Goal: Communication & Community: Connect with others

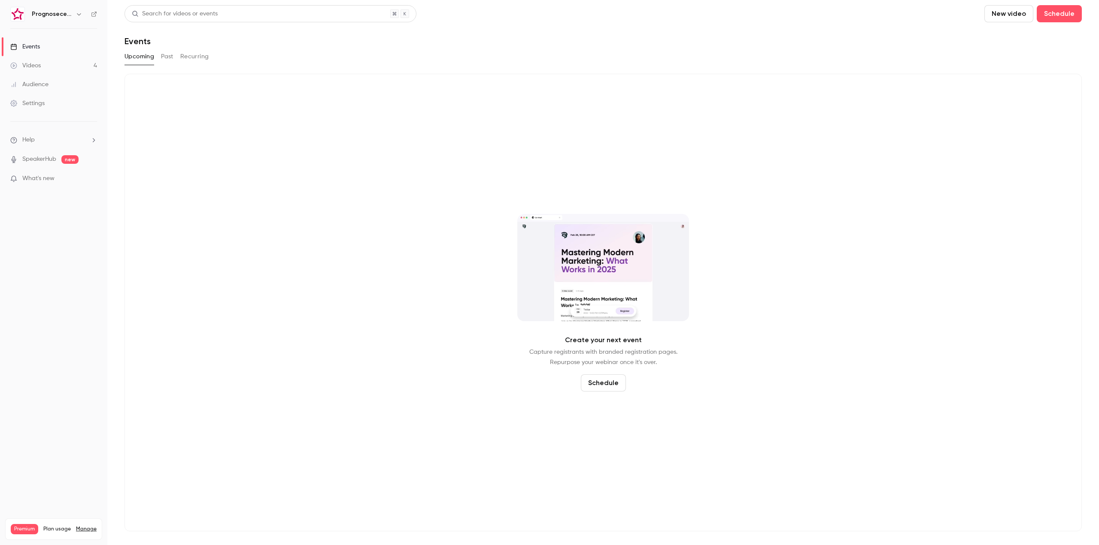
click at [64, 14] on h6 "Prognosecenteret | Powered by Hubexo" at bounding box center [52, 14] width 40 height 9
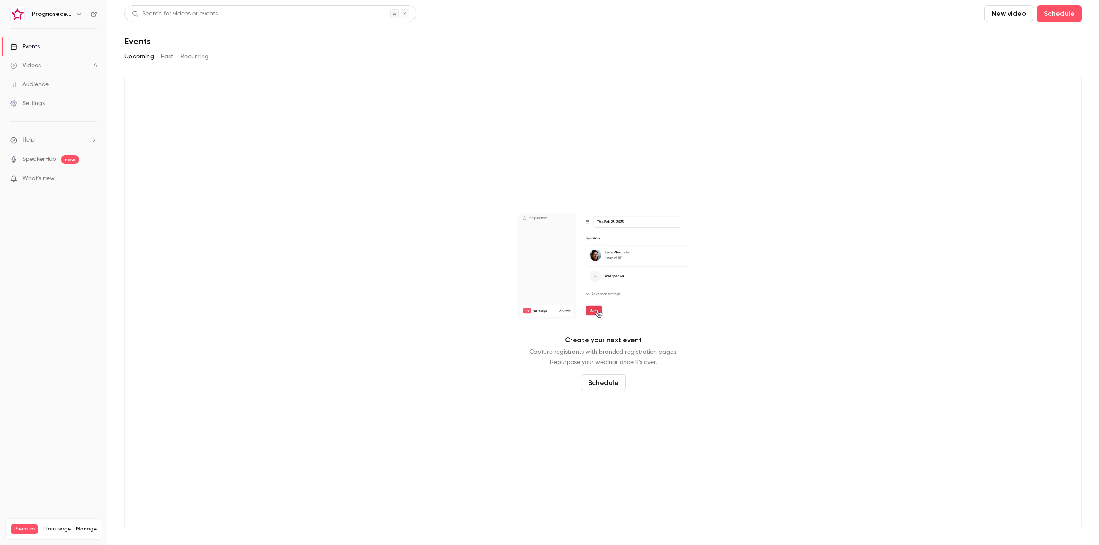
click at [83, 15] on button "button" at bounding box center [79, 14] width 10 height 10
click at [76, 83] on div "Switch channel 14" at bounding box center [91, 78] width 120 height 9
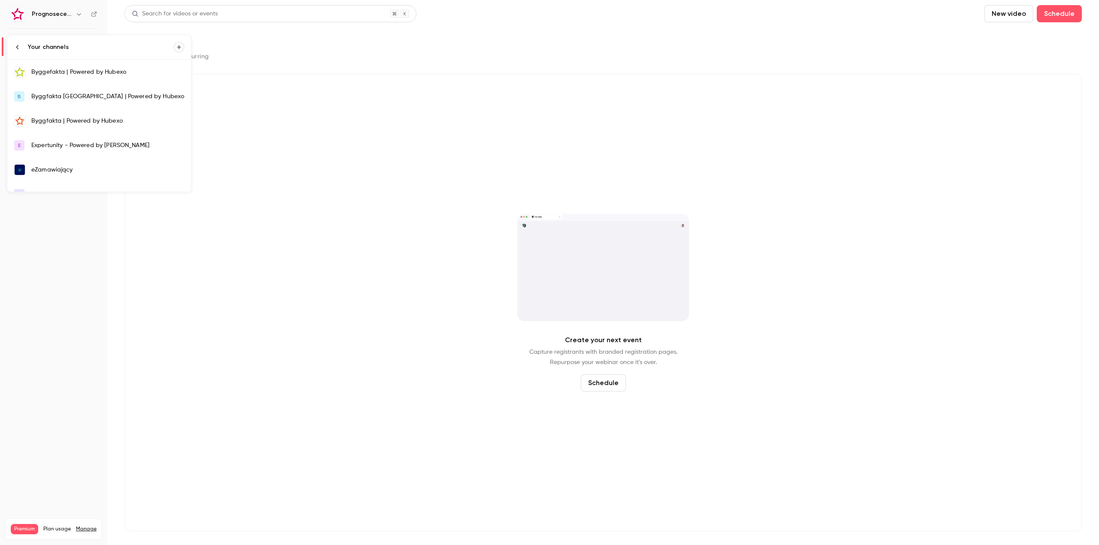
click at [100, 76] on link "Byggefakta | Powered by Hubexo" at bounding box center [99, 72] width 184 height 25
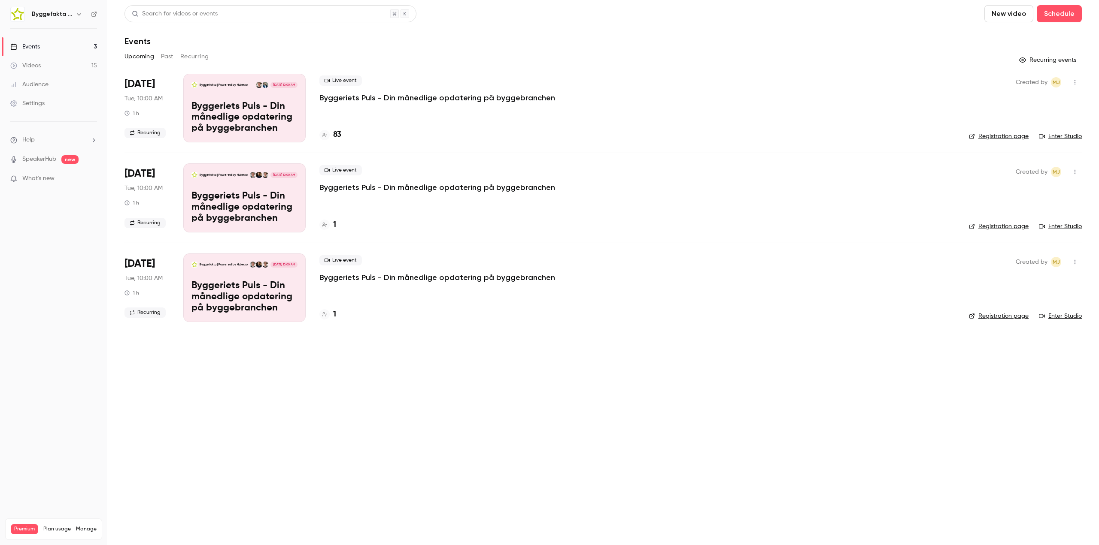
click at [1074, 85] on icon "button" at bounding box center [1074, 82] width 7 height 6
click at [1030, 124] on div "Invite to Studio" at bounding box center [1041, 126] width 65 height 9
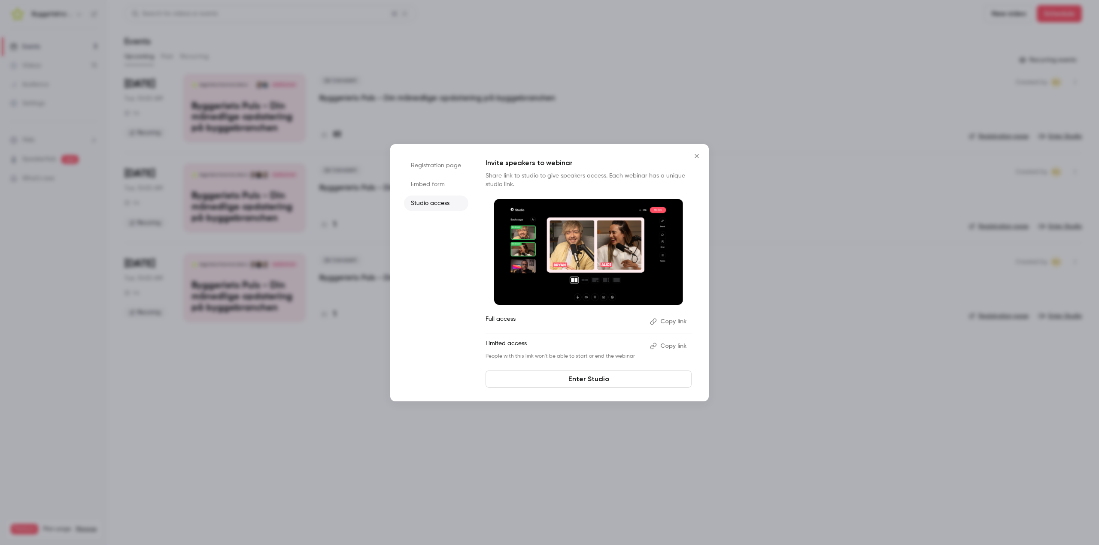
click at [668, 322] on button "Copy link" at bounding box center [668, 322] width 45 height 14
click at [696, 157] on icon "Close" at bounding box center [696, 156] width 4 height 4
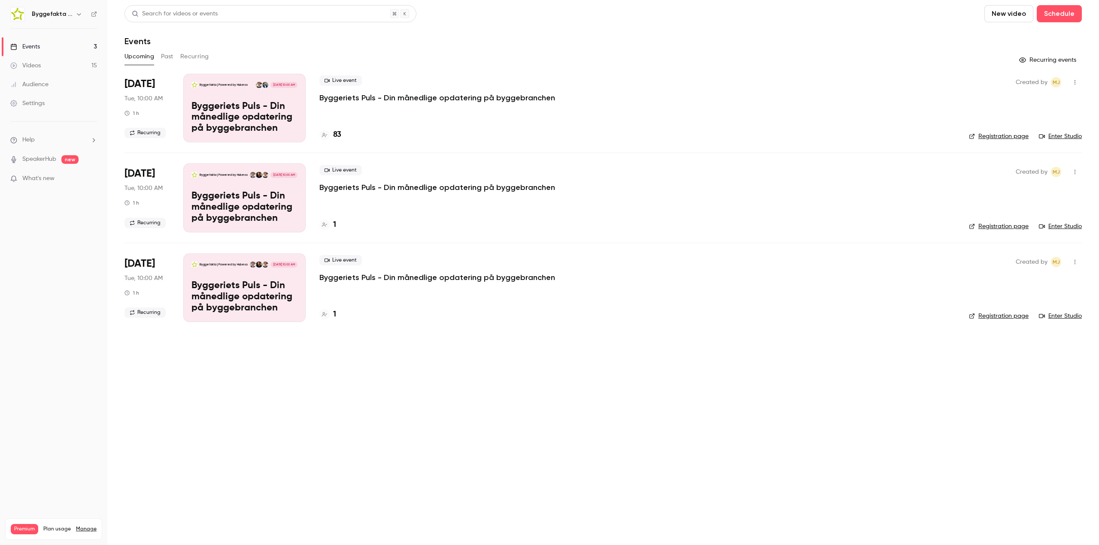
click at [1063, 135] on link "Enter Studio" at bounding box center [1059, 136] width 43 height 9
